Goal: Information Seeking & Learning: Learn about a topic

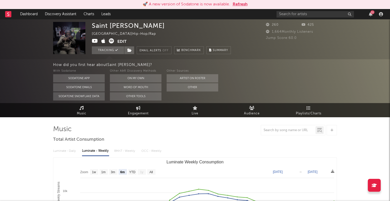
select select "6m"
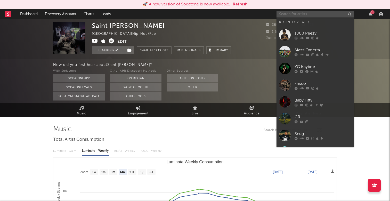
click at [285, 16] on input "text" at bounding box center [314, 14] width 77 height 6
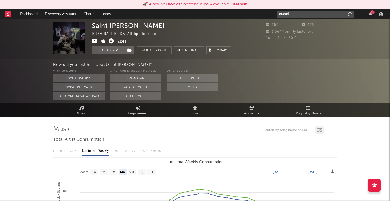
type input "quaa4"
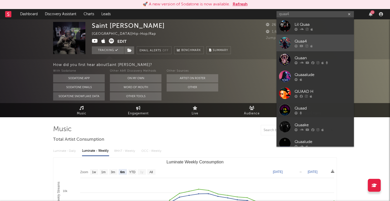
click at [321, 40] on div "Quaa4" at bounding box center [322, 41] width 57 height 6
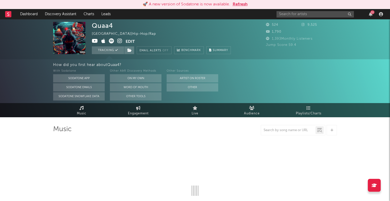
select select "1w"
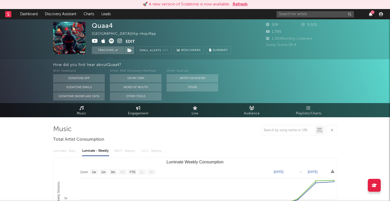
click at [369, 14] on icon "button" at bounding box center [371, 14] width 4 height 4
click at [249, 15] on nav "Dashboard Discovery Assistant Charts Leads 11" at bounding box center [195, 14] width 390 height 10
click at [32, 12] on link "Dashboard" at bounding box center [28, 14] width 25 height 10
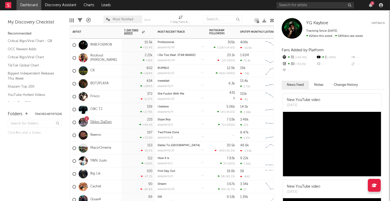
click at [102, 122] on link "Dbloc DaDon" at bounding box center [100, 122] width 21 height 4
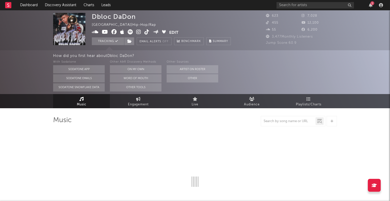
select select "1w"
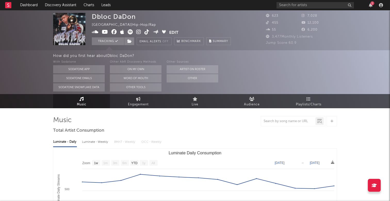
click at [371, 3] on div "1" at bounding box center [372, 3] width 4 height 4
click at [268, 7] on nav "Dashboard Discovery Assistant Charts Leads 1" at bounding box center [195, 5] width 390 height 10
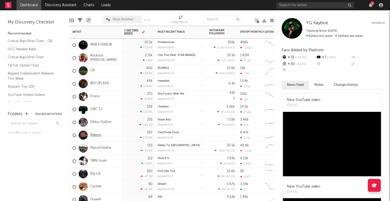
click at [95, 135] on link "Reemo" at bounding box center [95, 135] width 11 height 4
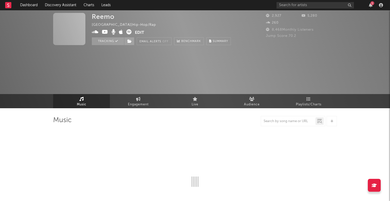
select select "6m"
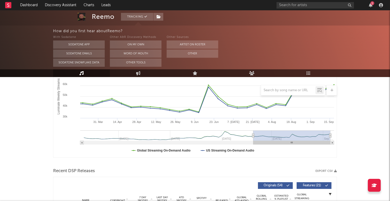
scroll to position [45, 0]
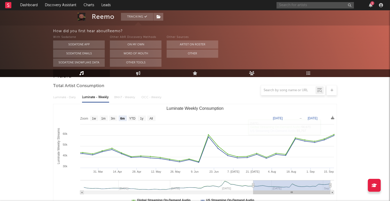
click at [325, 6] on input "text" at bounding box center [314, 5] width 77 height 6
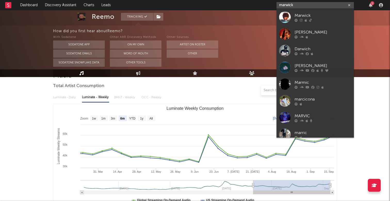
type input "Warwick"
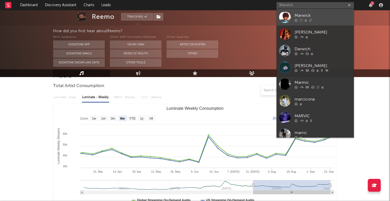
drag, startPoint x: 325, startPoint y: 6, endPoint x: 329, endPoint y: 13, distance: 7.4
click at [329, 13] on div "Marwick" at bounding box center [322, 15] width 57 height 6
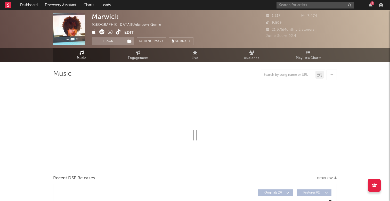
select select "1w"
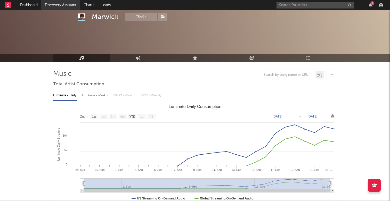
scroll to position [24, 0]
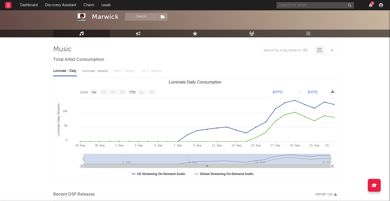
click at [330, 3] on input "text" at bounding box center [314, 5] width 77 height 6
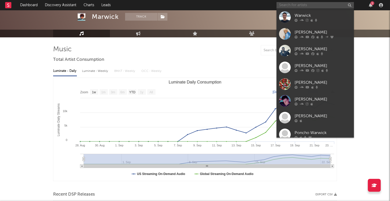
scroll to position [0, 0]
click at [315, 7] on input "text" at bounding box center [314, 5] width 77 height 6
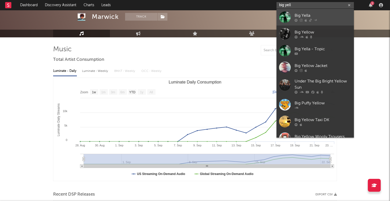
type input "big yell"
click at [322, 17] on div "Big Yella" at bounding box center [322, 15] width 57 height 6
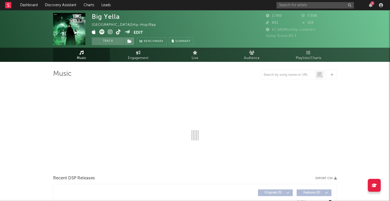
select select "1w"
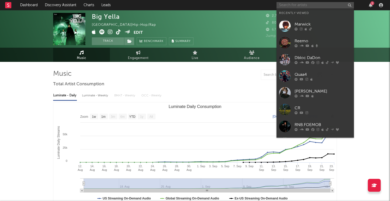
click at [296, 4] on input "text" at bounding box center [314, 5] width 77 height 6
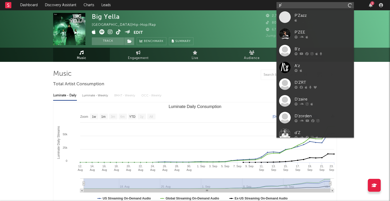
type input "p"
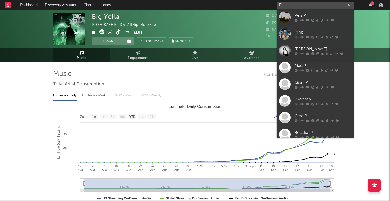
type input "P'z"
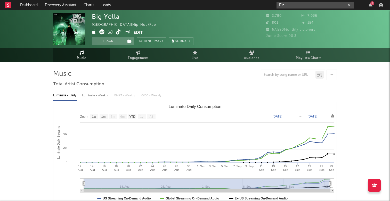
click at [350, 5] on icon "button" at bounding box center [349, 5] width 3 height 3
click at [370, 3] on icon "button" at bounding box center [371, 5] width 4 height 4
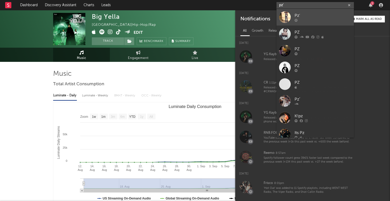
type input "pz'"
click at [309, 21] on div at bounding box center [322, 20] width 57 height 3
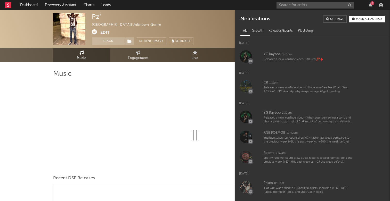
click at [215, 31] on div "Pz' [GEOGRAPHIC_DATA] | Unknown Genre Edit Track Benchmark Summary" at bounding box center [176, 29] width 168 height 32
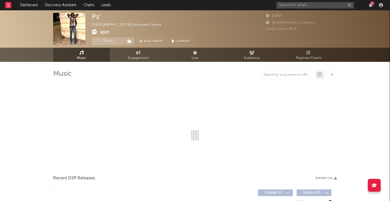
select select "1w"
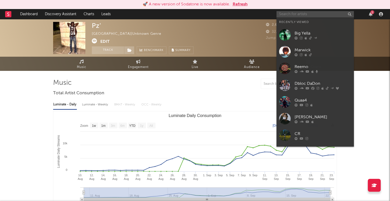
click at [304, 16] on input "text" at bounding box center [314, 14] width 77 height 6
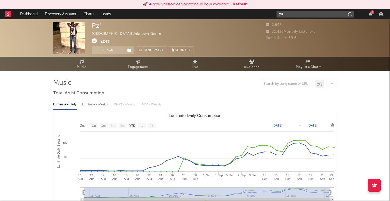
type input "y"
click at [371, 12] on div "1" at bounding box center [372, 12] width 4 height 4
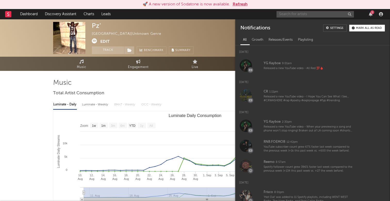
click at [332, 13] on input "text" at bounding box center [314, 14] width 77 height 6
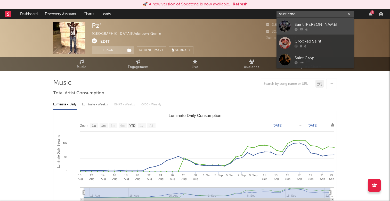
type input "saint croo"
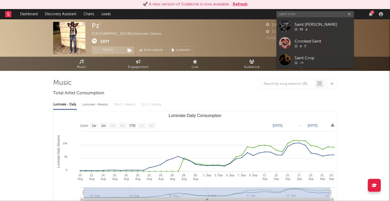
click at [285, 26] on div at bounding box center [285, 26] width 12 height 12
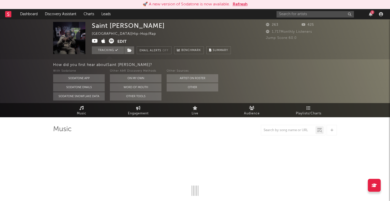
select select "6m"
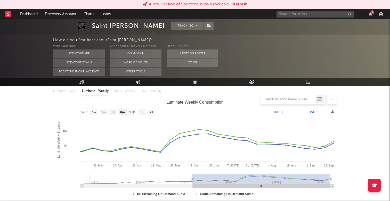
scroll to position [64, 0]
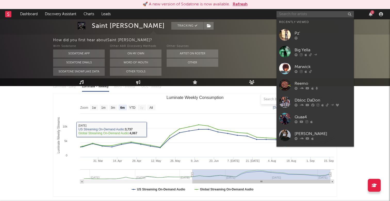
click at [316, 16] on input "text" at bounding box center [314, 14] width 77 height 6
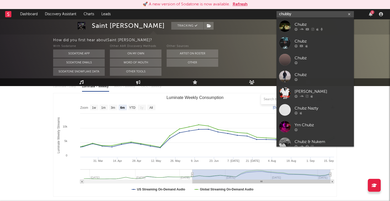
type input "chubby"
drag, startPoint x: 316, startPoint y: 16, endPoint x: 335, endPoint y: 29, distance: 23.2
click at [335, 29] on div at bounding box center [322, 29] width 57 height 3
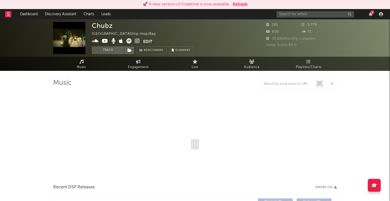
select select "1w"
